Goal: Transaction & Acquisition: Purchase product/service

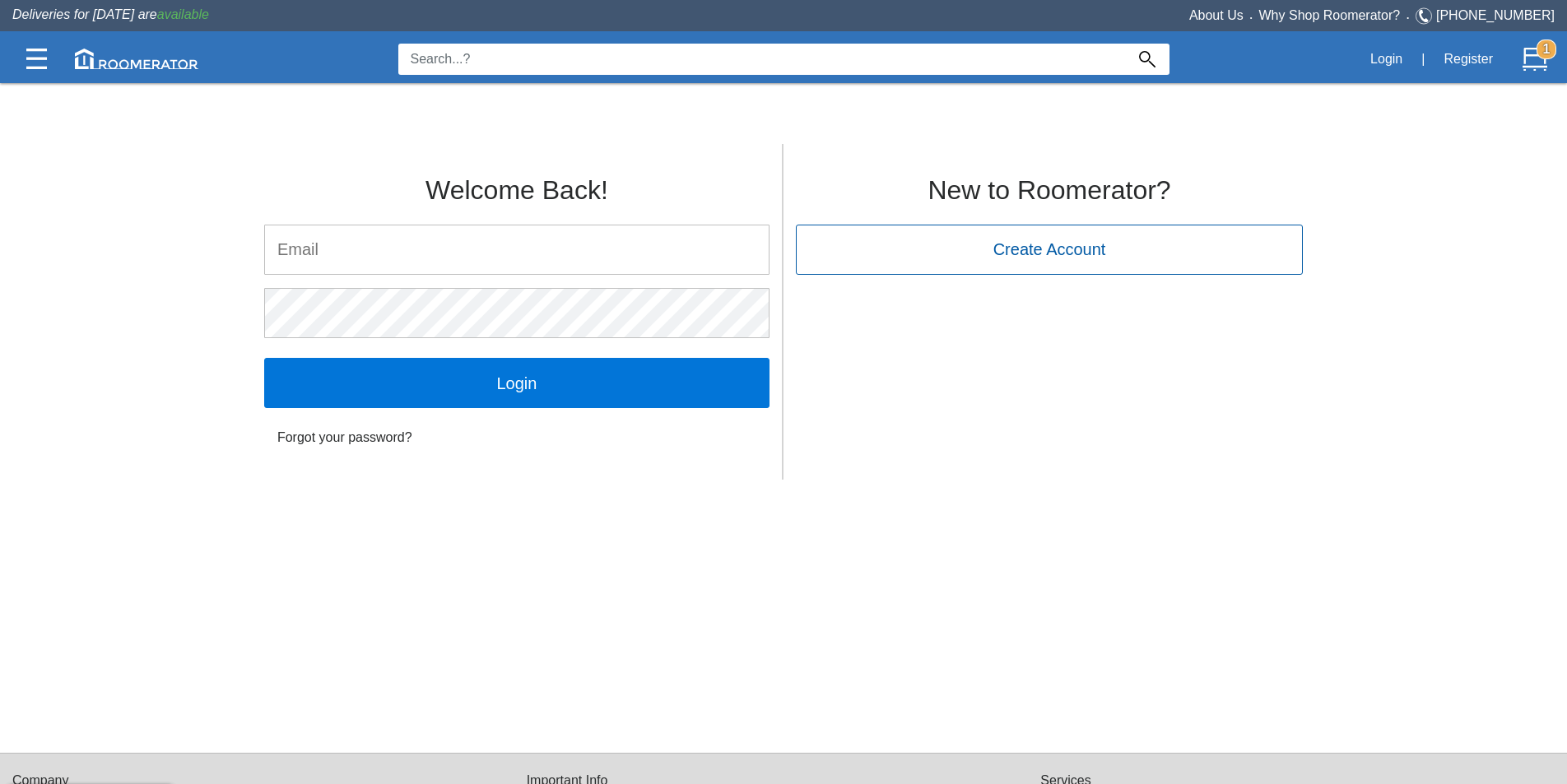
type input "[PERSON_NAME][EMAIL_ADDRESS][DOMAIN_NAME]"
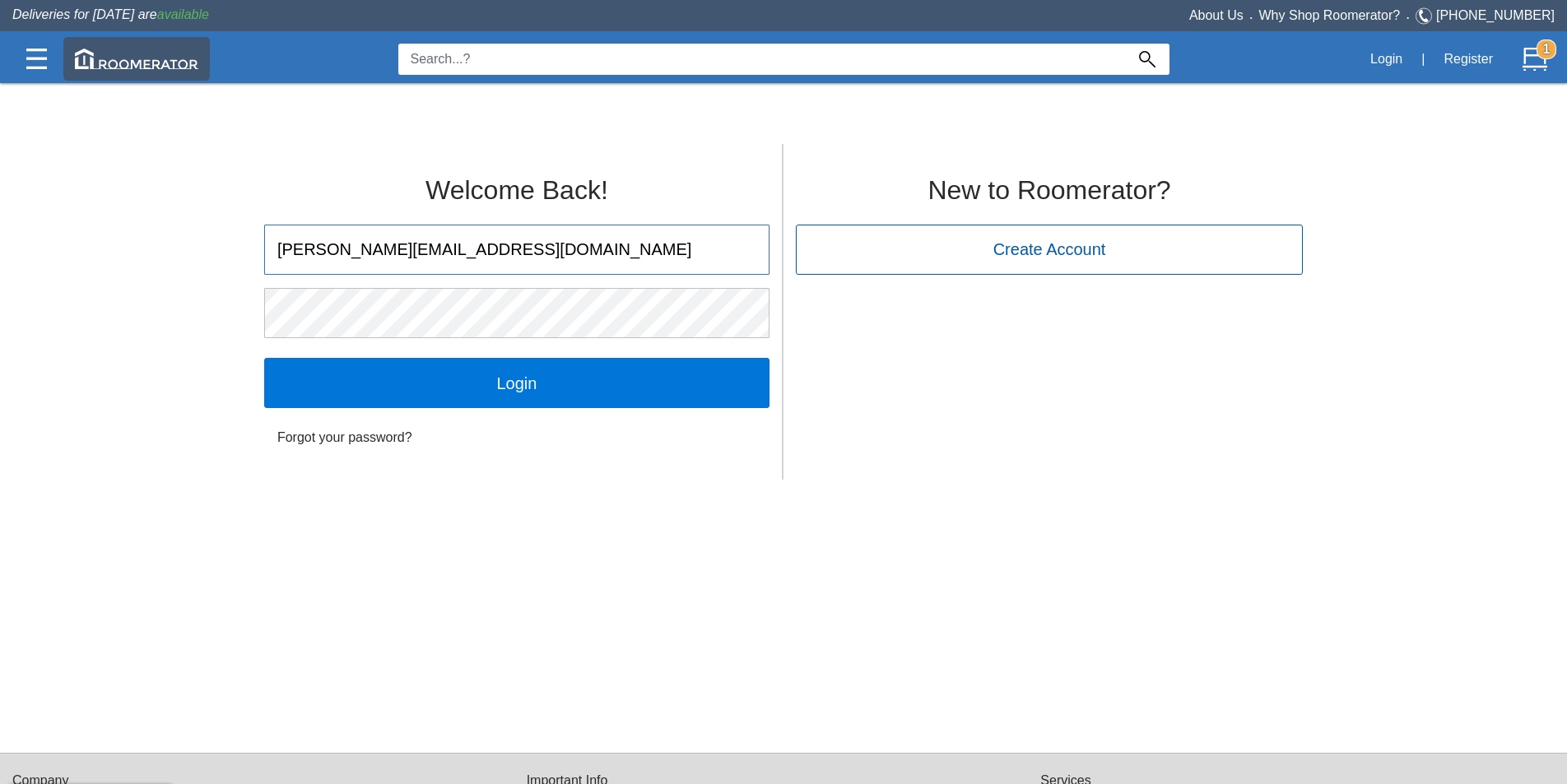
click at [137, 56] on img at bounding box center [137, 59] width 123 height 21
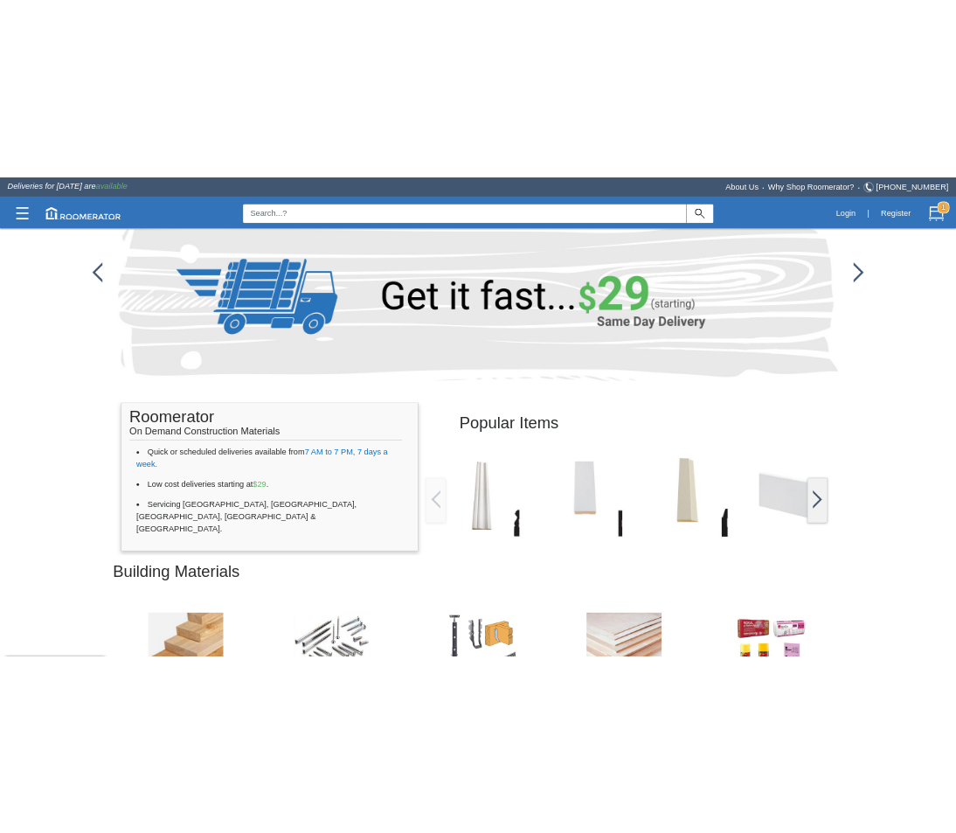
scroll to position [262, 0]
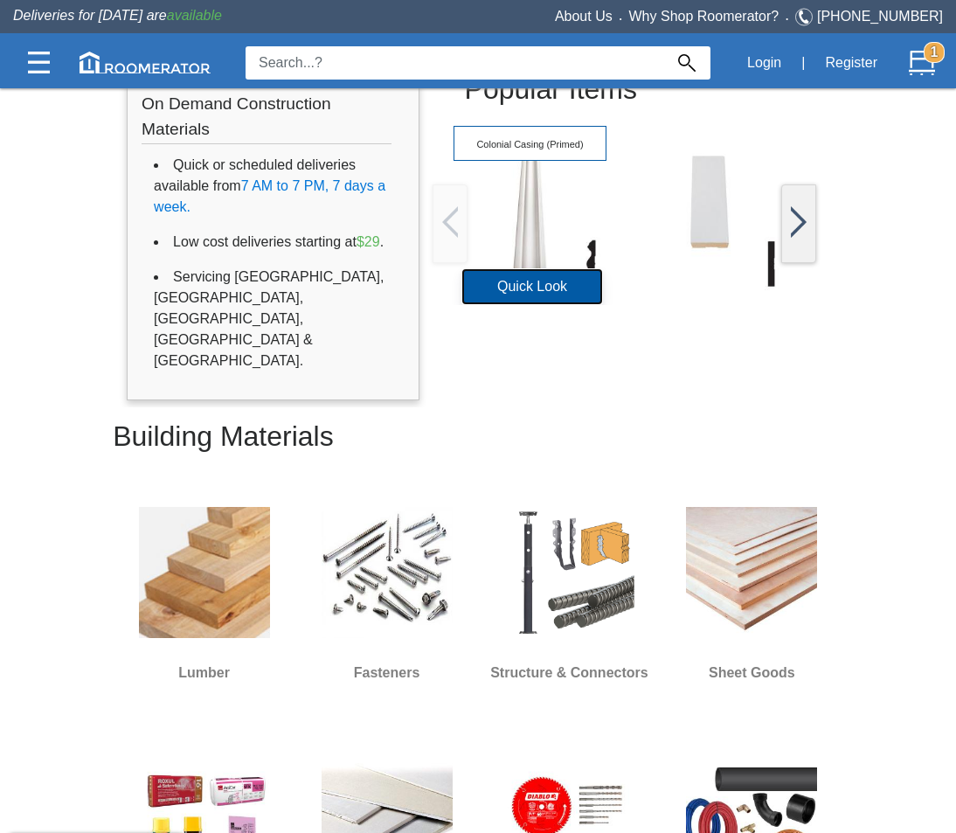
click at [541, 288] on button "Quick Look" at bounding box center [532, 286] width 140 height 35
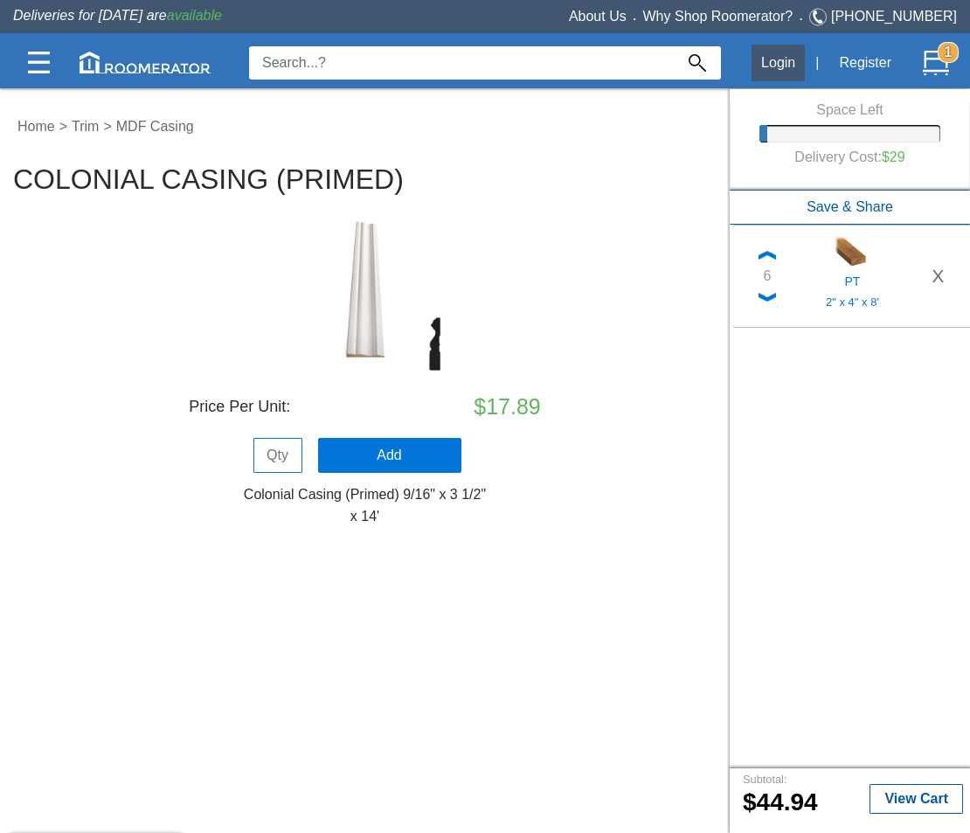
click at [784, 60] on button "Login" at bounding box center [777, 63] width 53 height 37
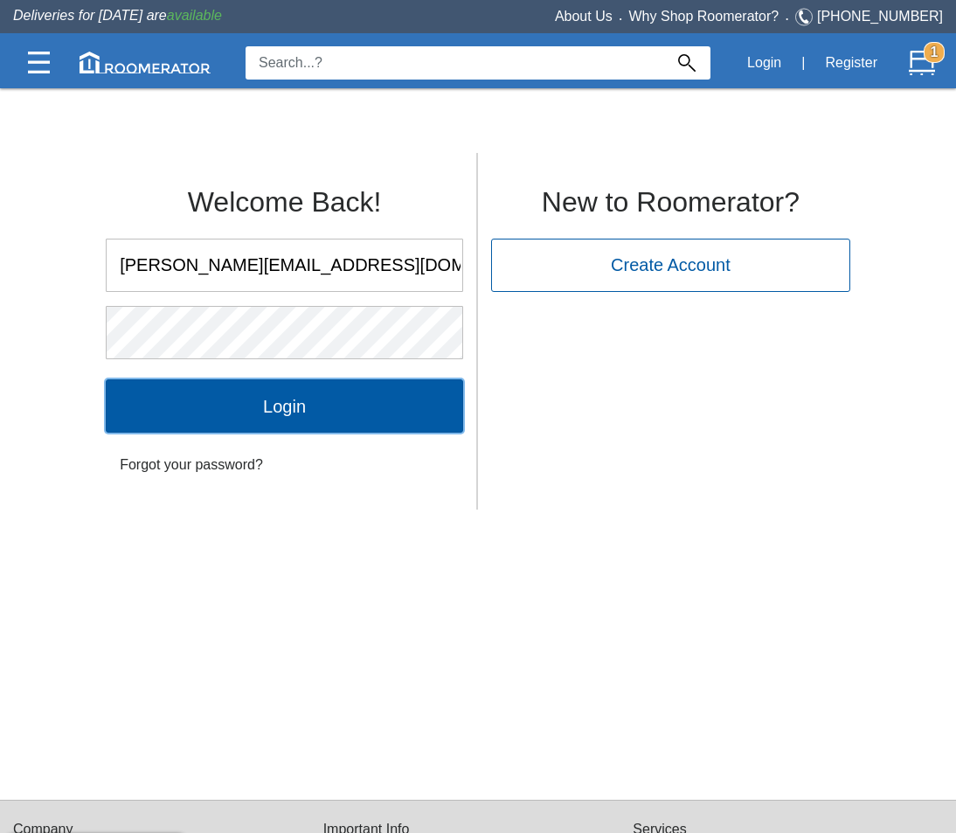
click at [253, 409] on input "Login" at bounding box center [284, 405] width 357 height 52
